Goal: Task Accomplishment & Management: Complete application form

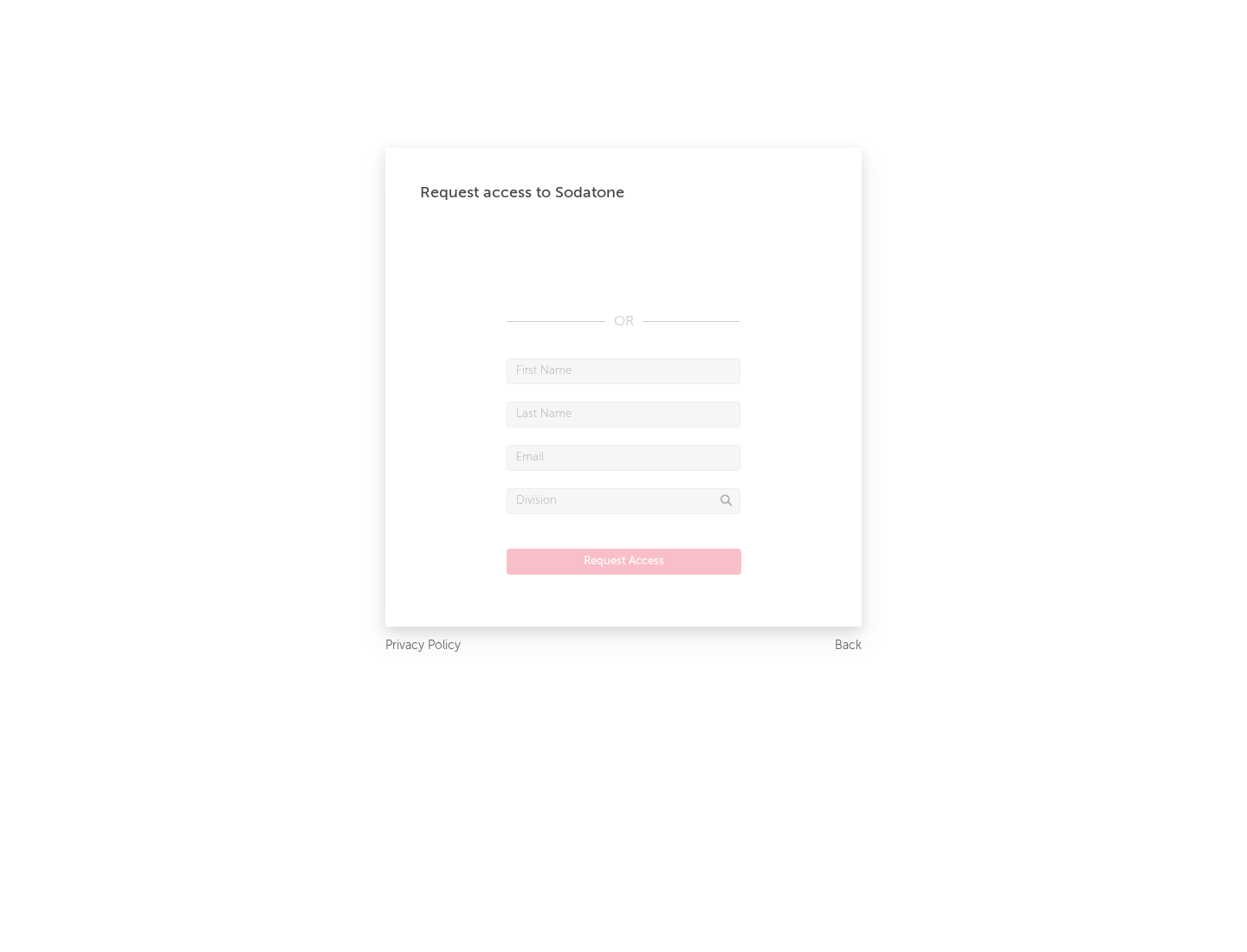
click at [624, 371] on input "text" at bounding box center [624, 371] width 234 height 26
type input "[PERSON_NAME]"
click at [624, 414] on input "text" at bounding box center [624, 415] width 234 height 26
type input "[PERSON_NAME]"
click at [624, 457] on input "text" at bounding box center [624, 458] width 234 height 26
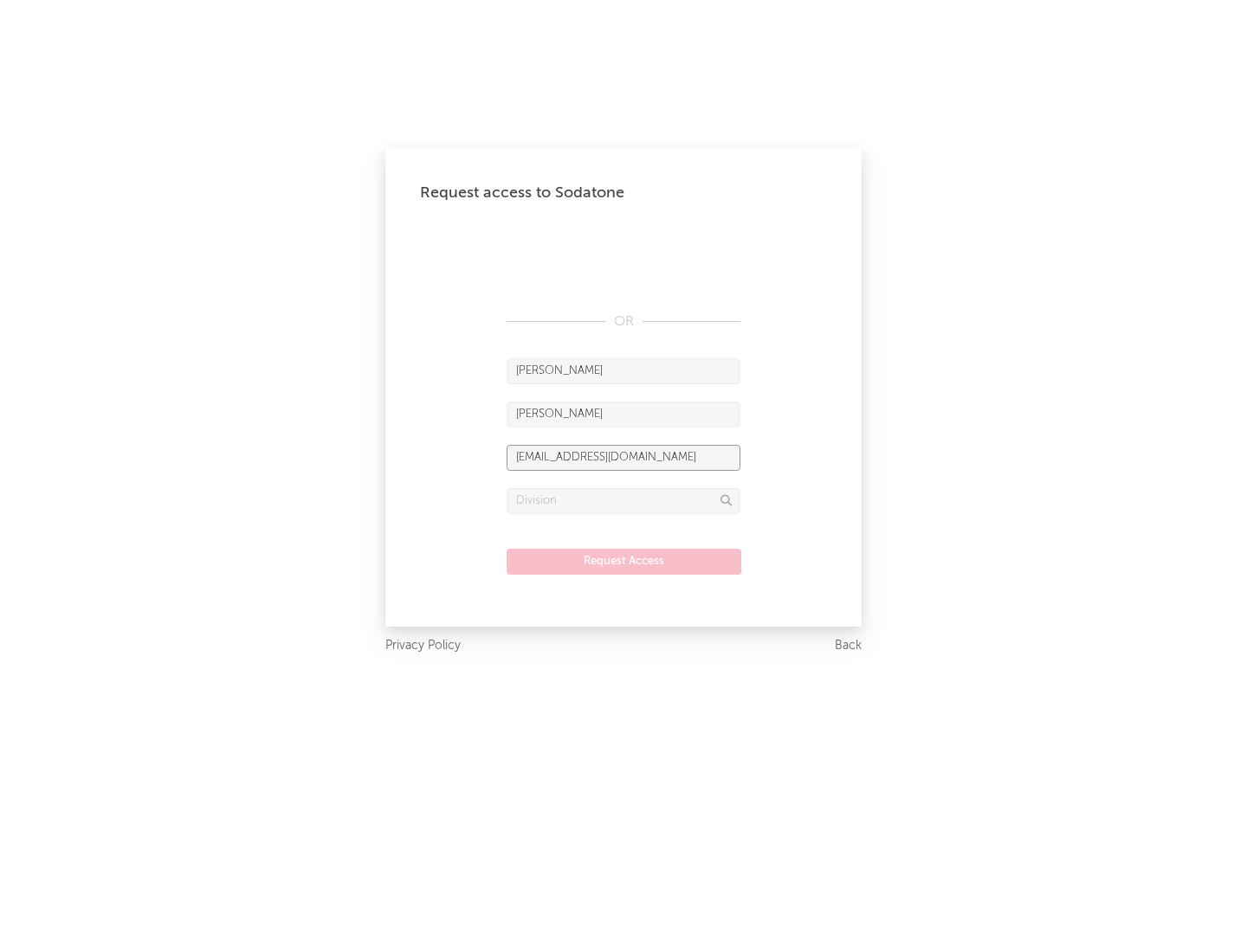
type input "[EMAIL_ADDRESS][DOMAIN_NAME]"
click at [624, 500] on input "text" at bounding box center [624, 501] width 234 height 26
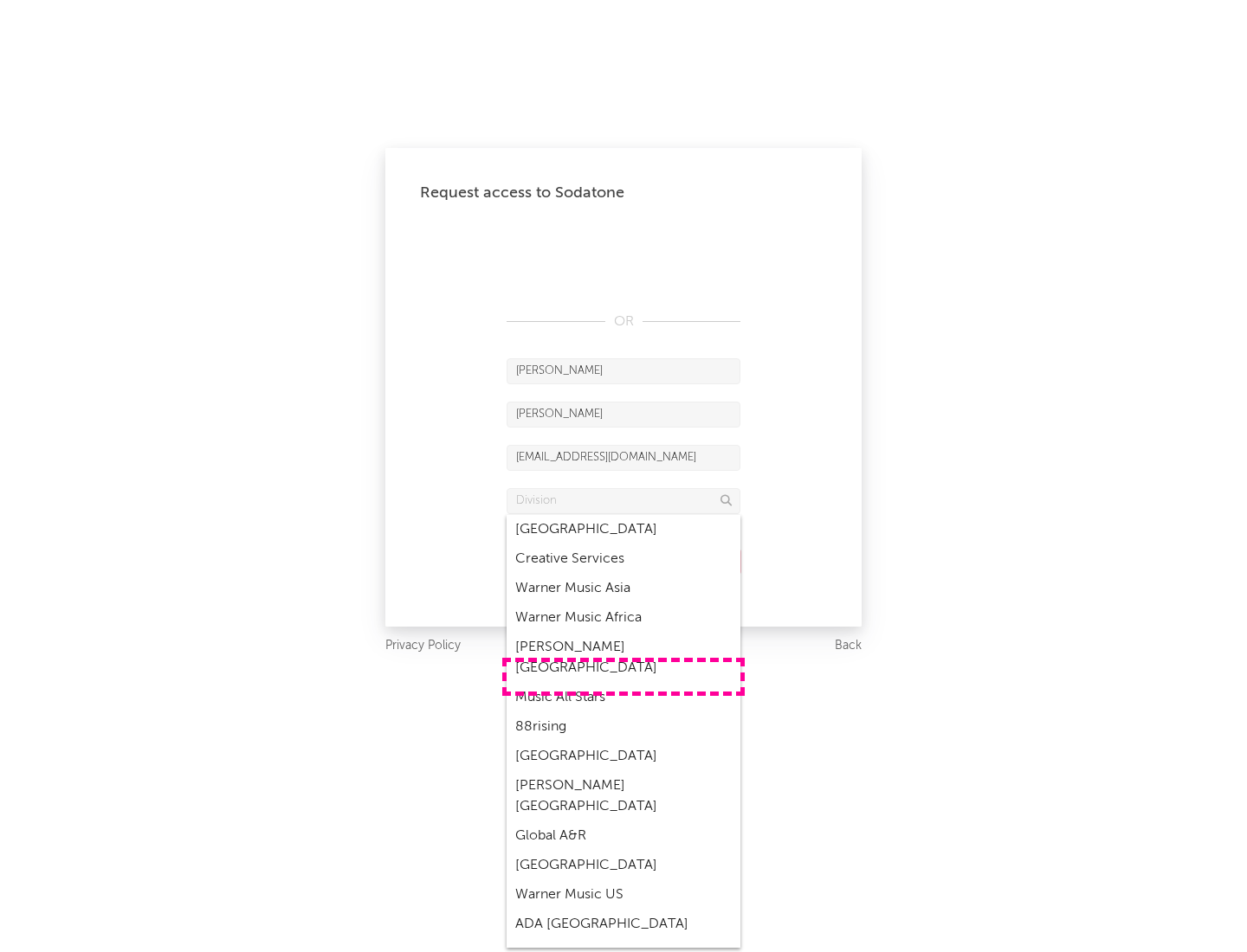
click at [624, 683] on div "Music All Stars" at bounding box center [624, 698] width 234 height 29
type input "Music All Stars"
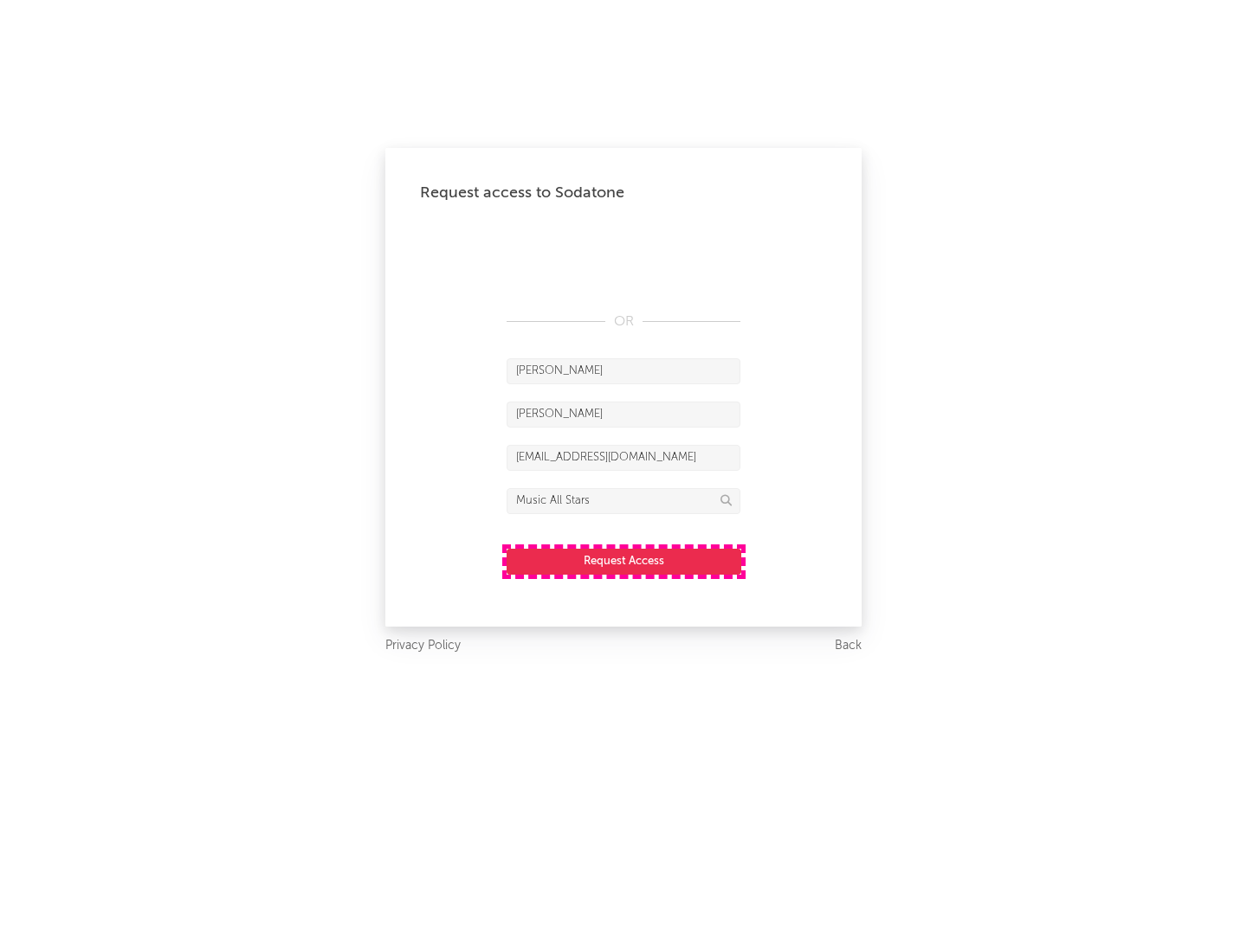
click at [624, 561] on button "Request Access" at bounding box center [624, 562] width 235 height 26
